Goal: Navigation & Orientation: Find specific page/section

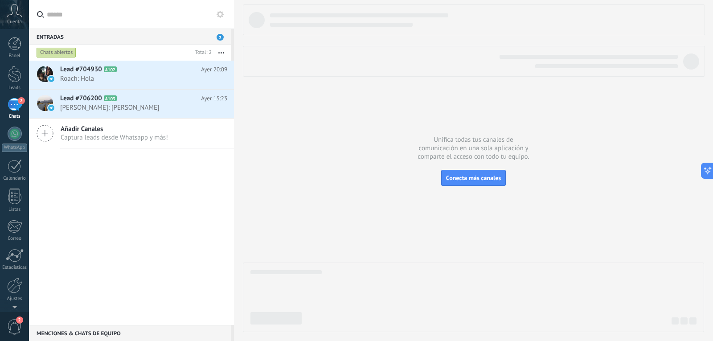
click at [14, 104] on div "2" at bounding box center [15, 104] width 14 height 13
click at [14, 75] on div at bounding box center [14, 74] width 13 height 16
